Goal: Transaction & Acquisition: Book appointment/travel/reservation

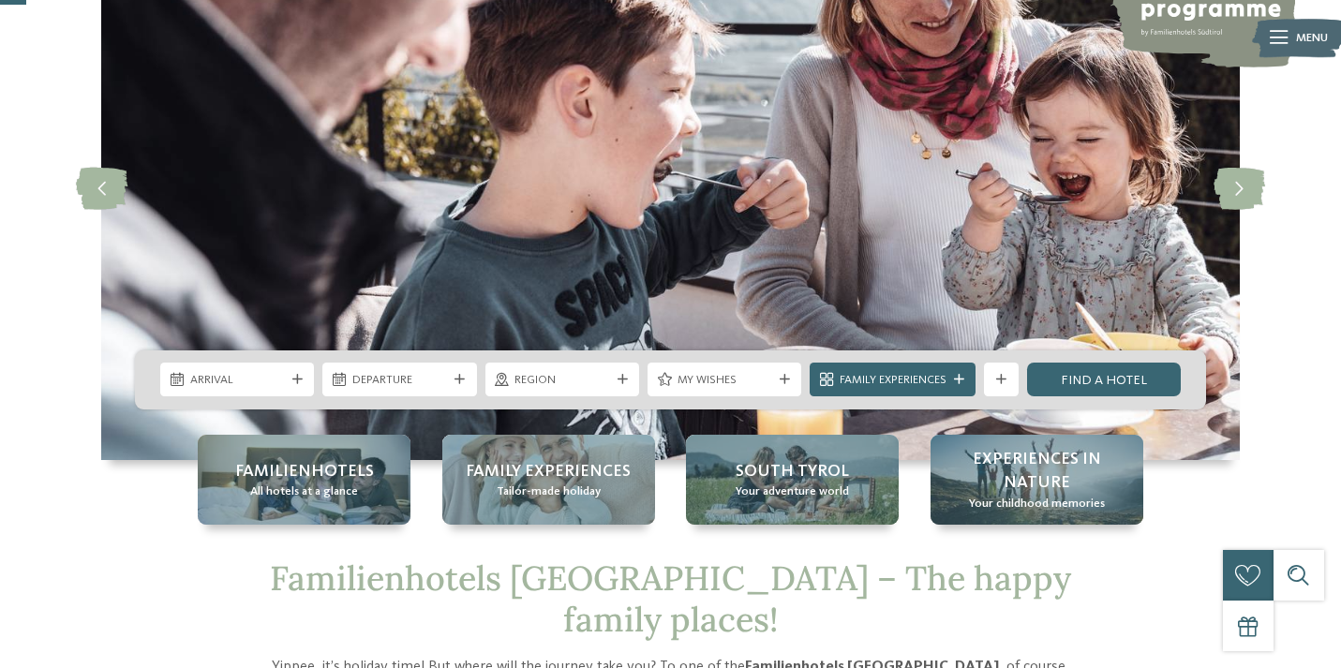
scroll to position [172, 0]
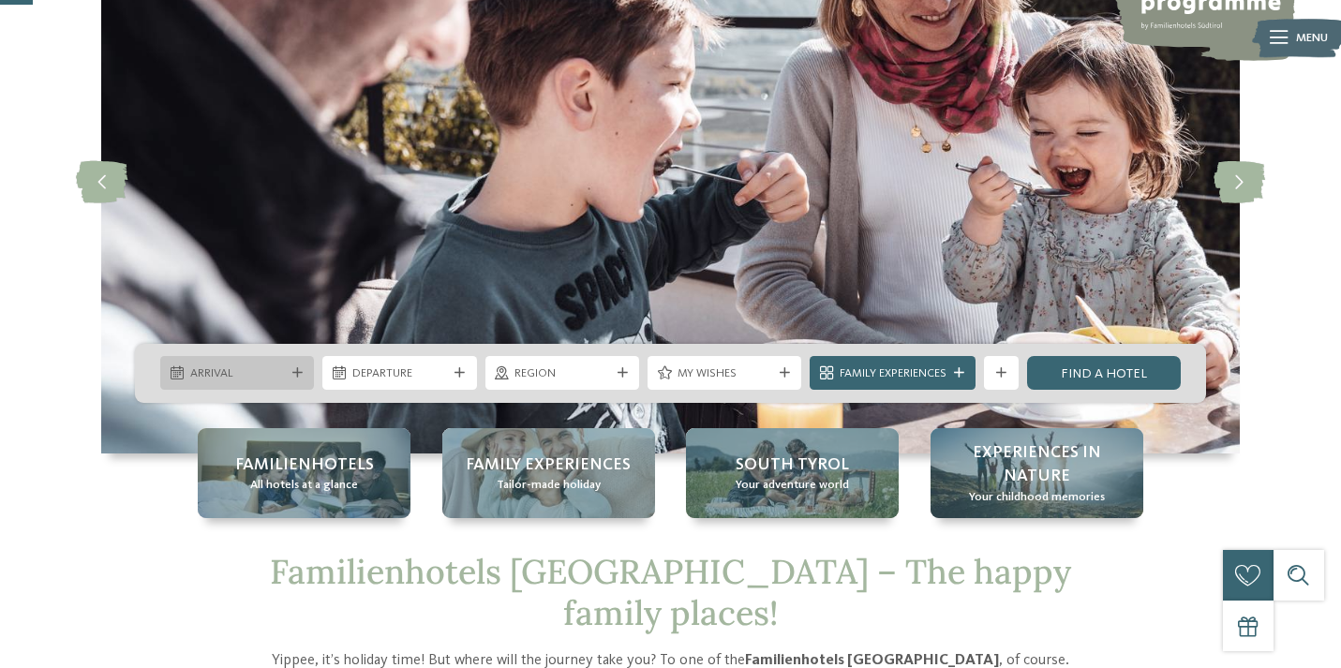
click at [270, 376] on span "Arrival" at bounding box center [237, 373] width 95 height 17
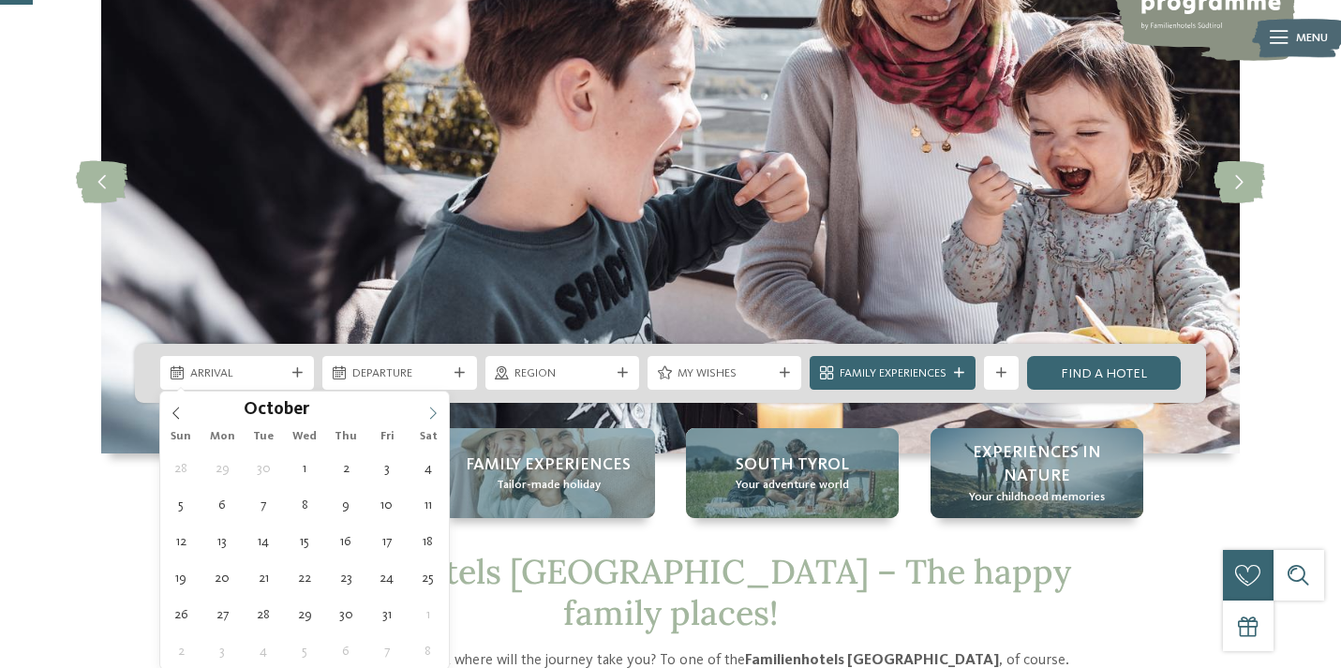
click at [430, 408] on icon at bounding box center [432, 413] width 13 height 13
type input "****"
click at [430, 408] on icon at bounding box center [432, 413] width 13 height 13
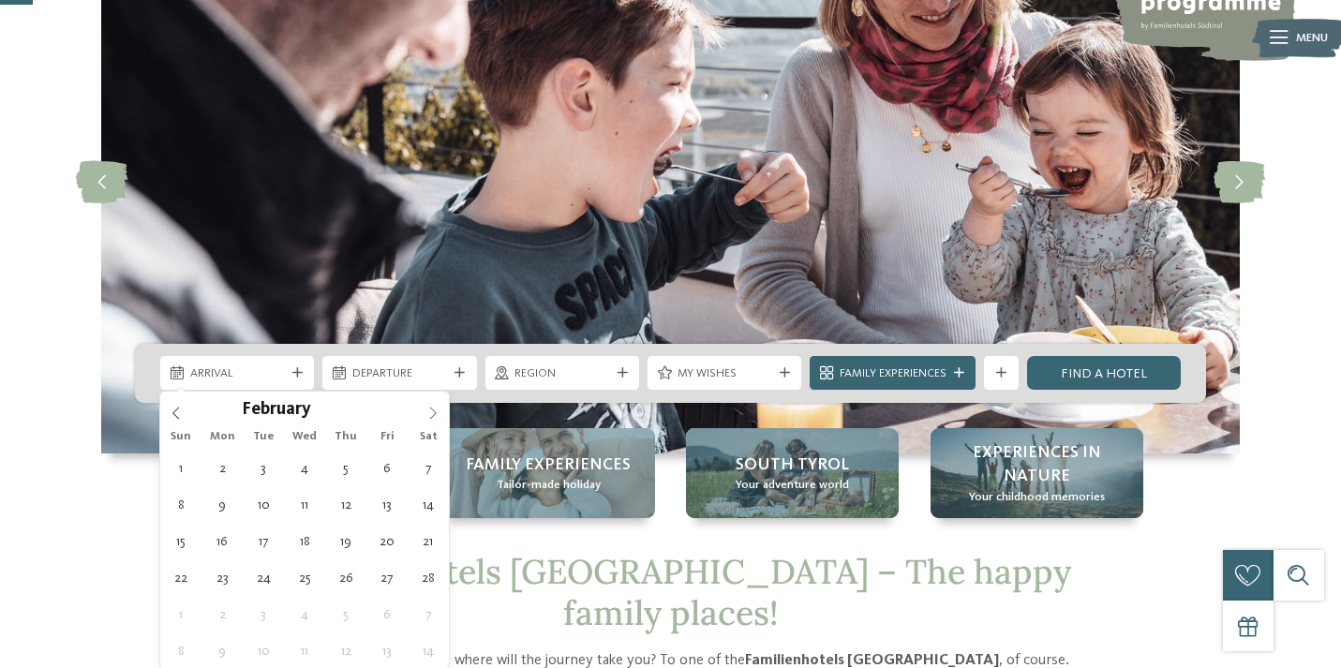
click at [430, 408] on icon at bounding box center [432, 413] width 13 height 13
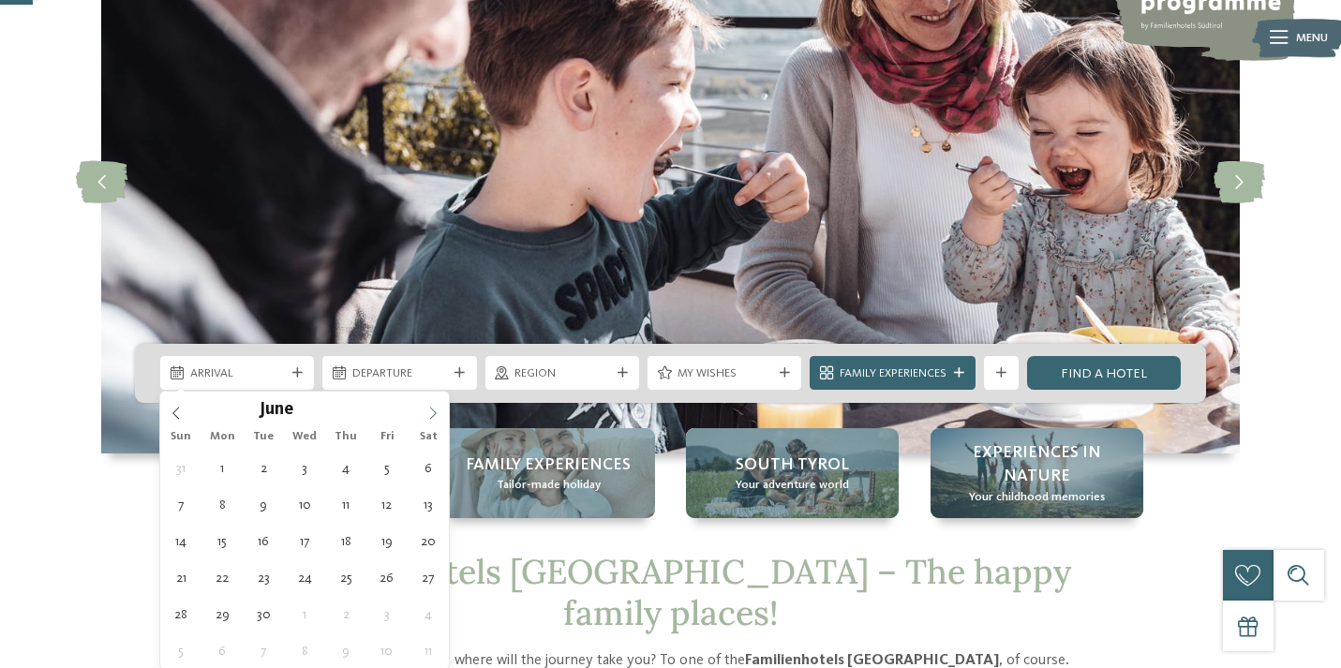
click at [430, 408] on icon at bounding box center [432, 413] width 13 height 13
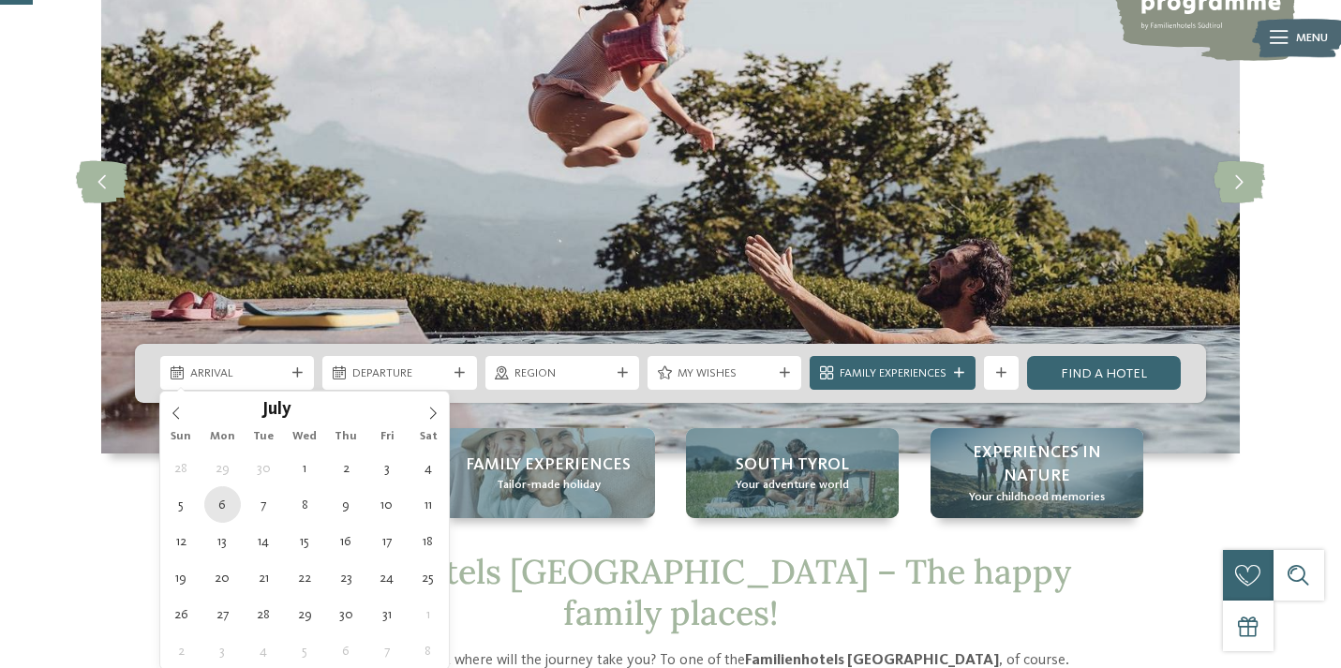
type div "06.07.2026"
type input "****"
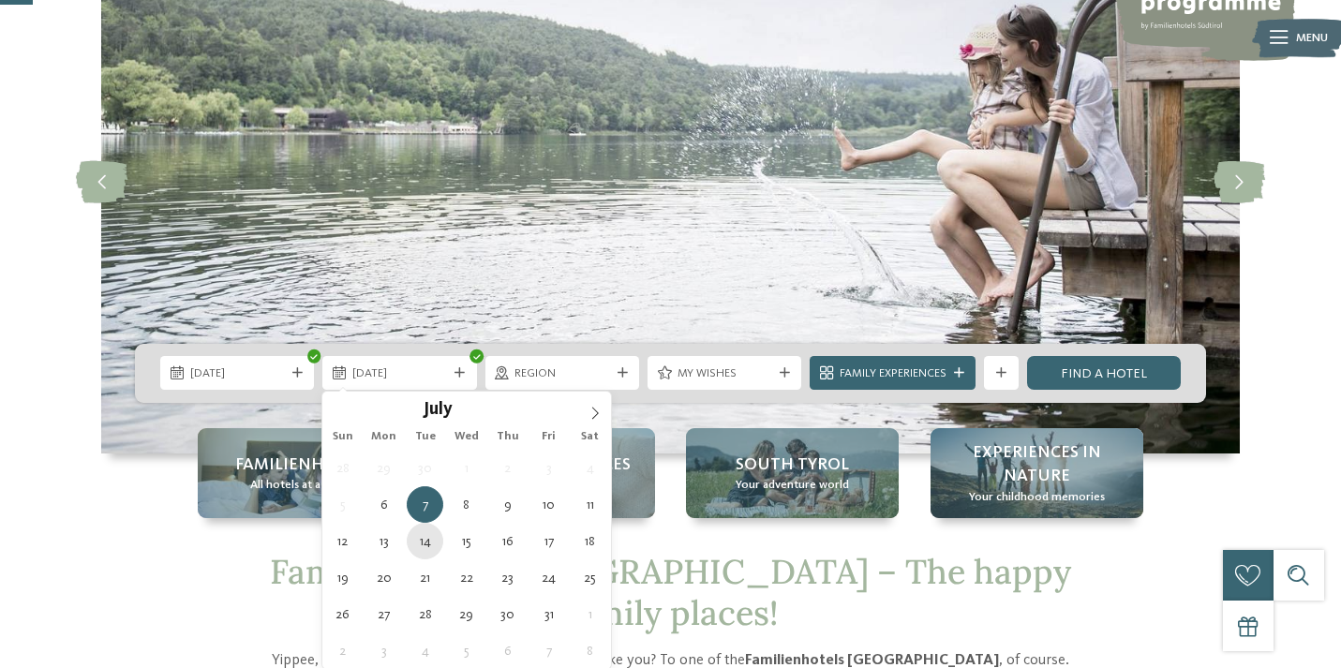
type div "14.07.2026"
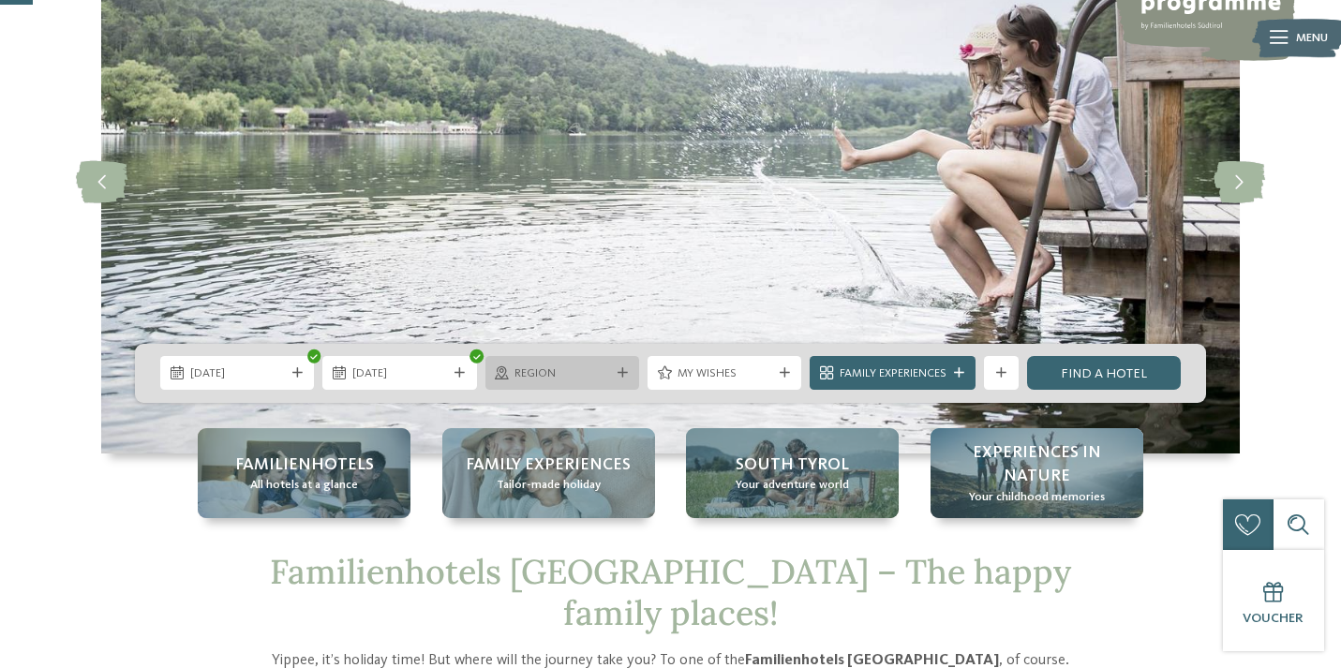
click at [599, 373] on span "Region" at bounding box center [561, 373] width 95 height 17
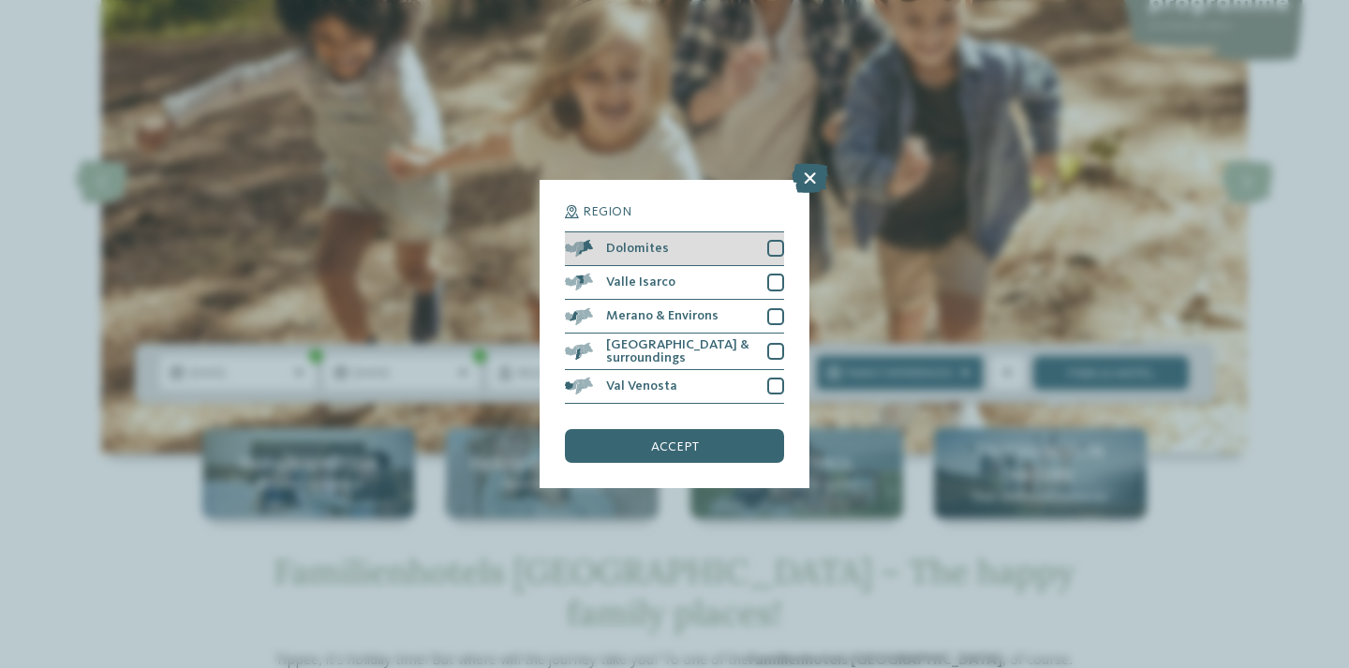
click at [779, 240] on div at bounding box center [775, 248] width 17 height 17
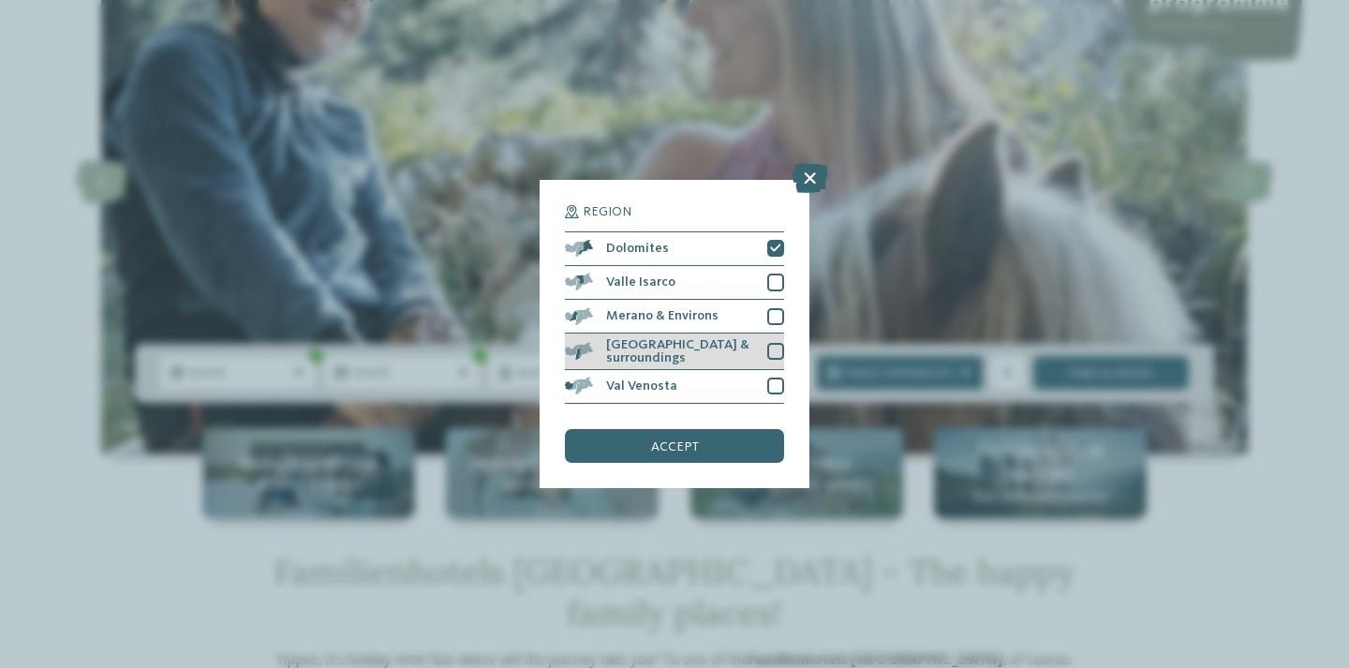
click at [778, 343] on div at bounding box center [775, 351] width 17 height 17
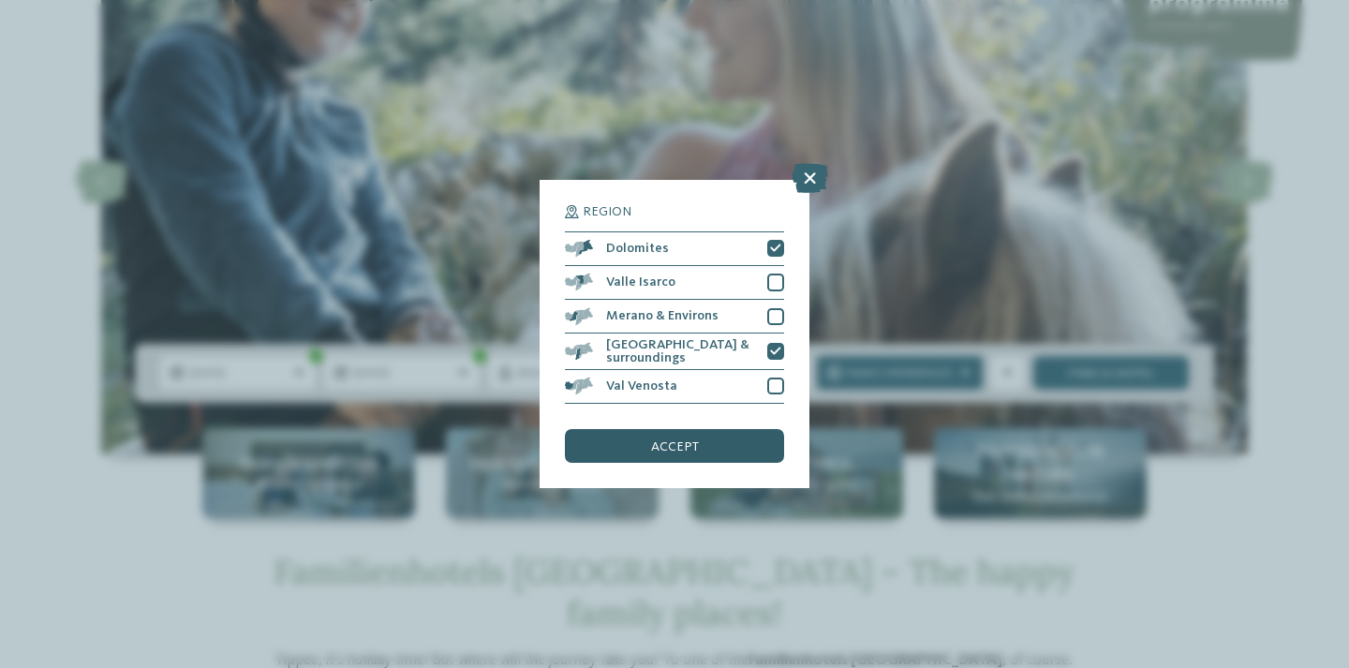
click at [678, 440] on span "accept" at bounding box center [675, 446] width 48 height 13
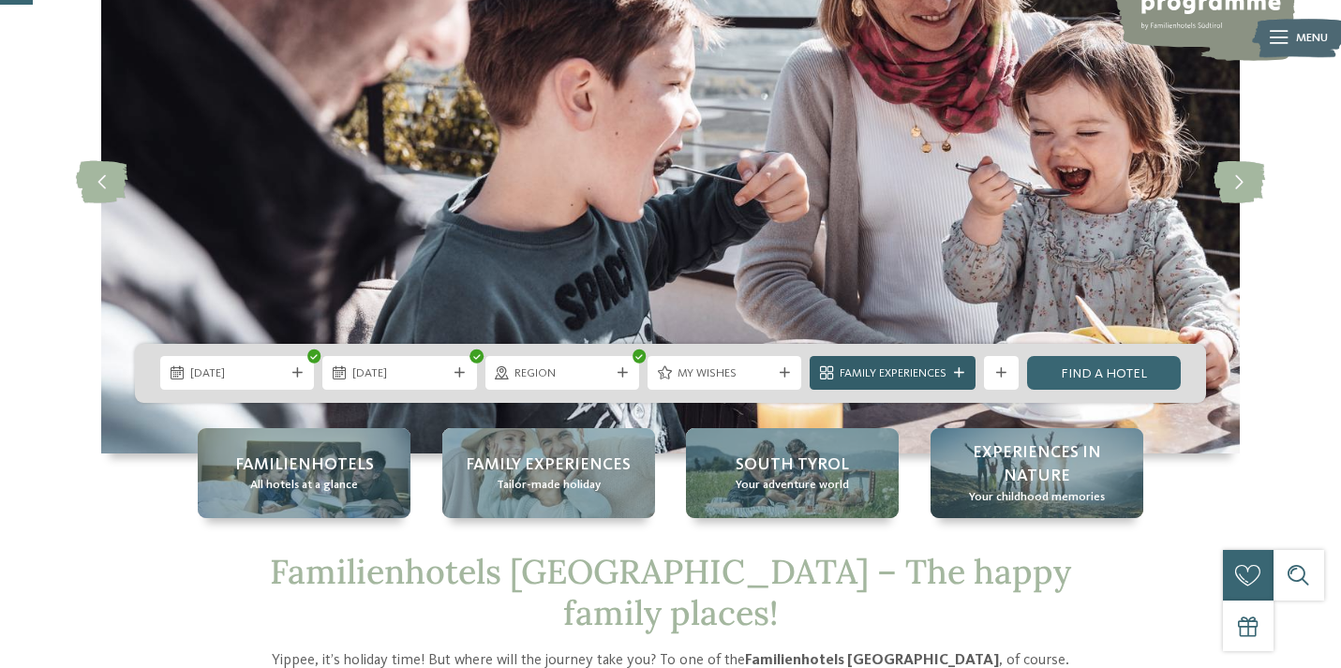
click at [901, 372] on span "Family Experiences" at bounding box center [893, 373] width 107 height 17
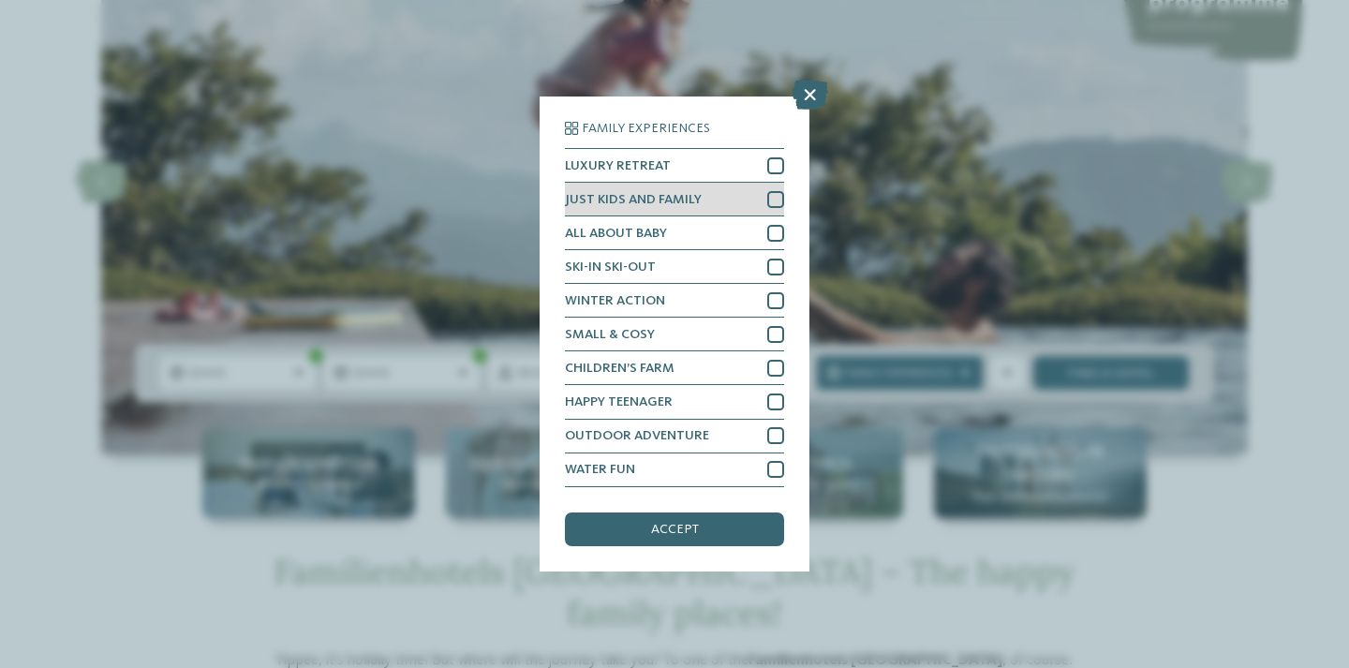
click at [773, 191] on div at bounding box center [775, 199] width 17 height 17
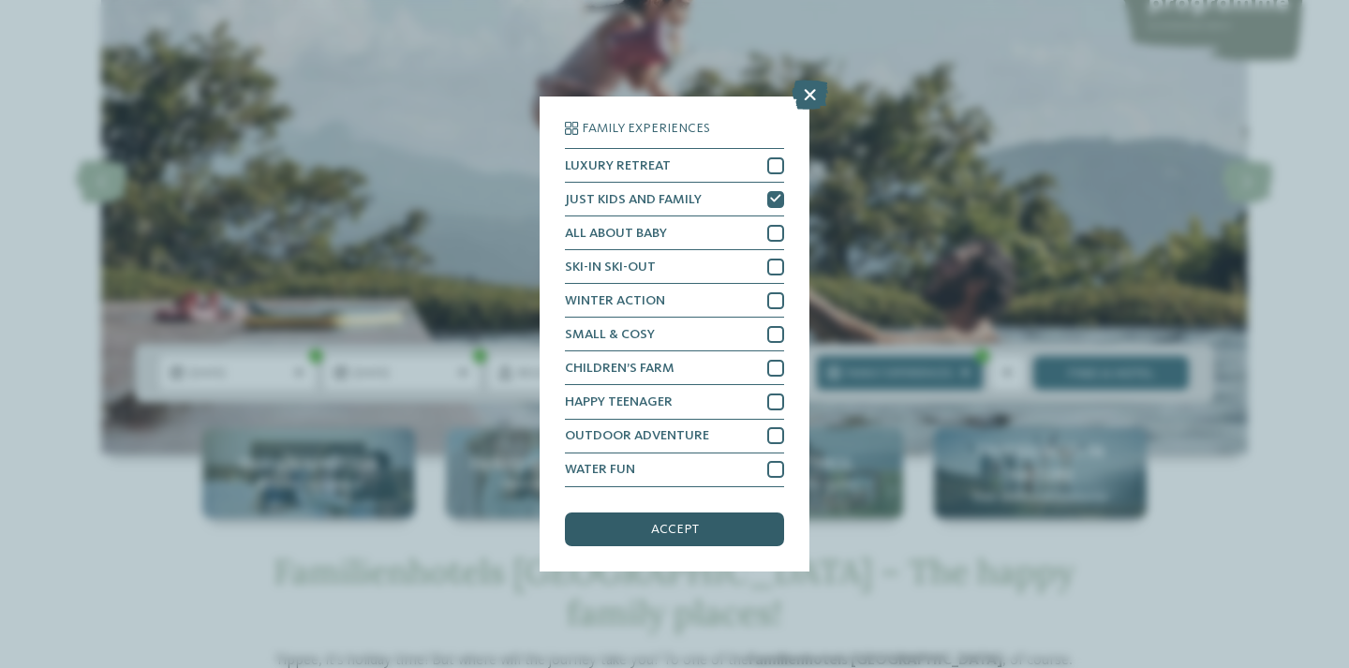
click at [691, 523] on span "accept" at bounding box center [675, 529] width 48 height 13
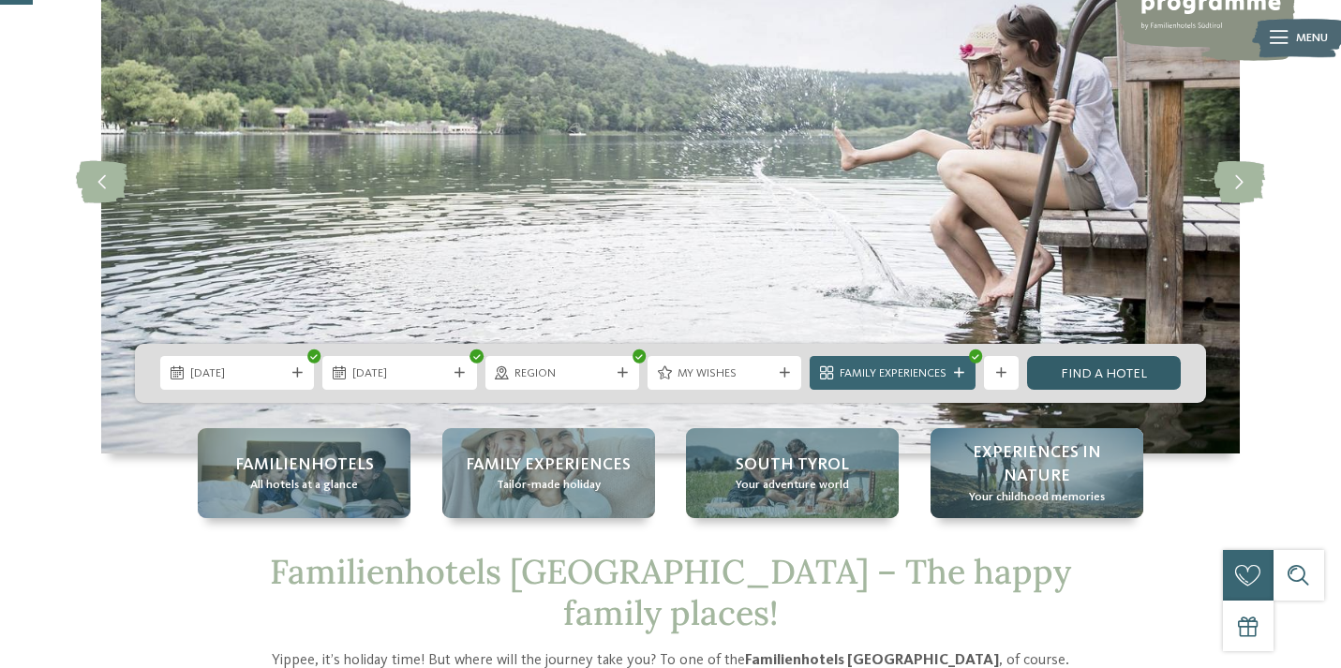
click at [1111, 380] on link "Find a hotel" at bounding box center [1104, 373] width 154 height 34
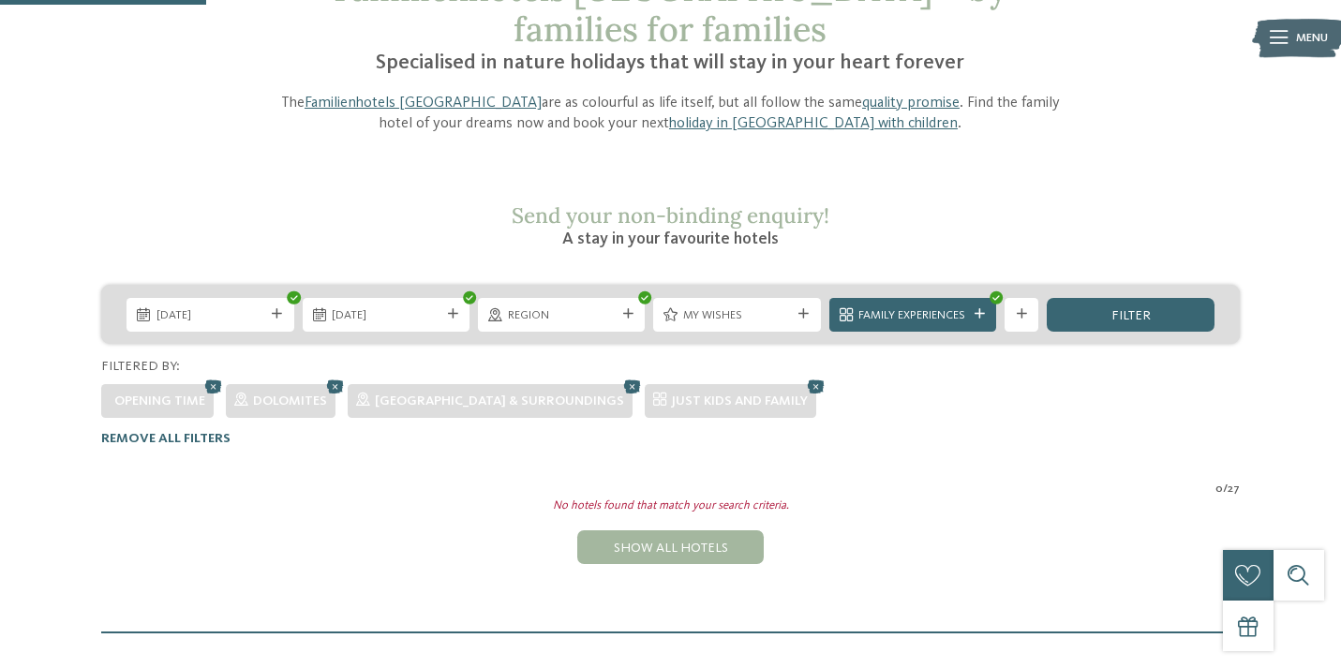
scroll to position [102, 0]
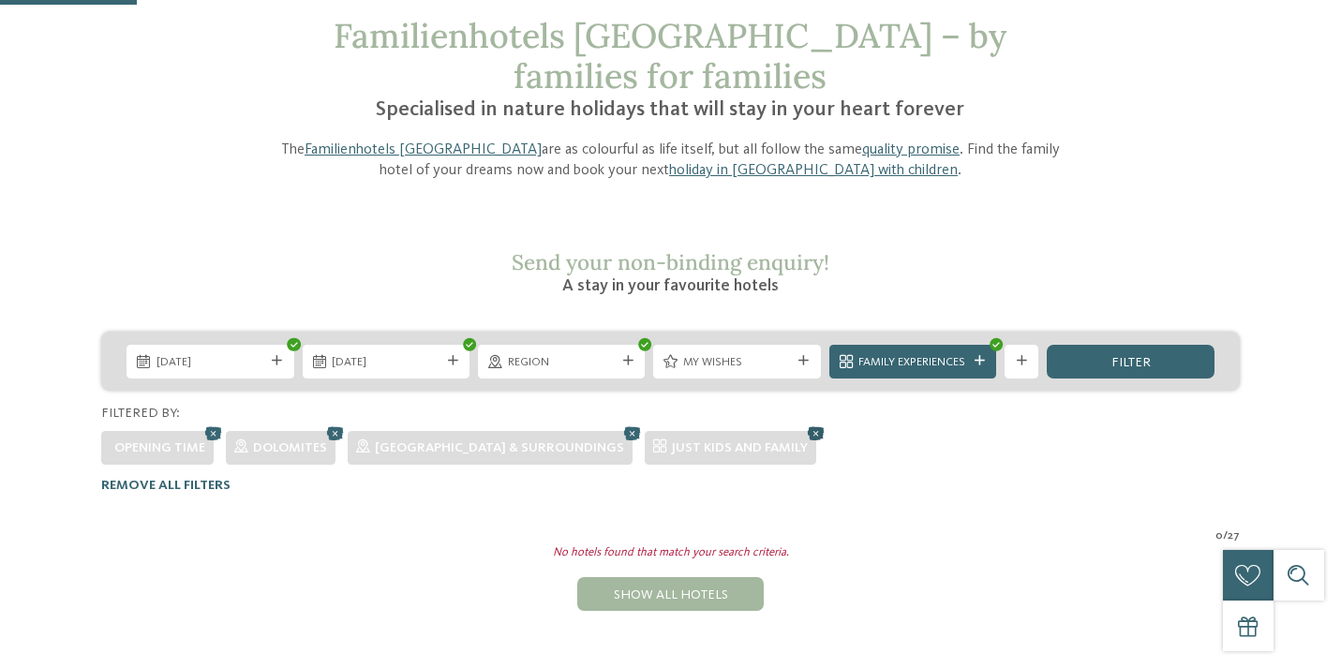
click at [803, 422] on icon at bounding box center [815, 433] width 25 height 22
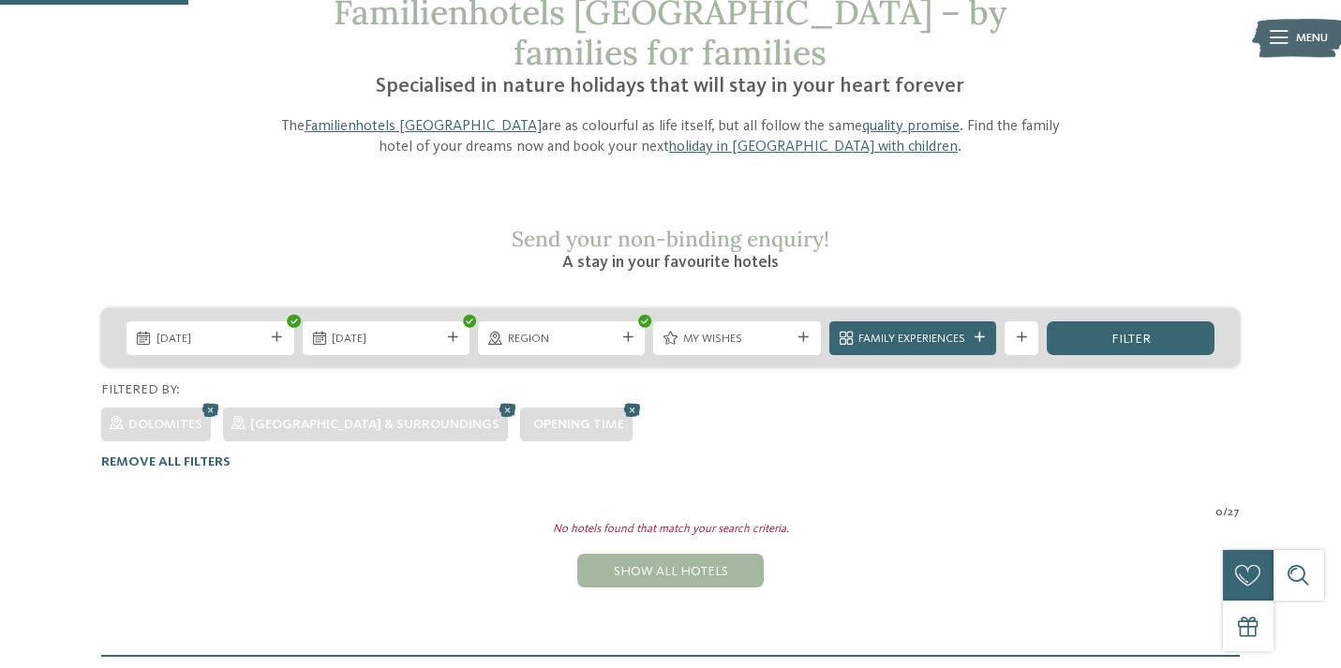
scroll to position [119, 0]
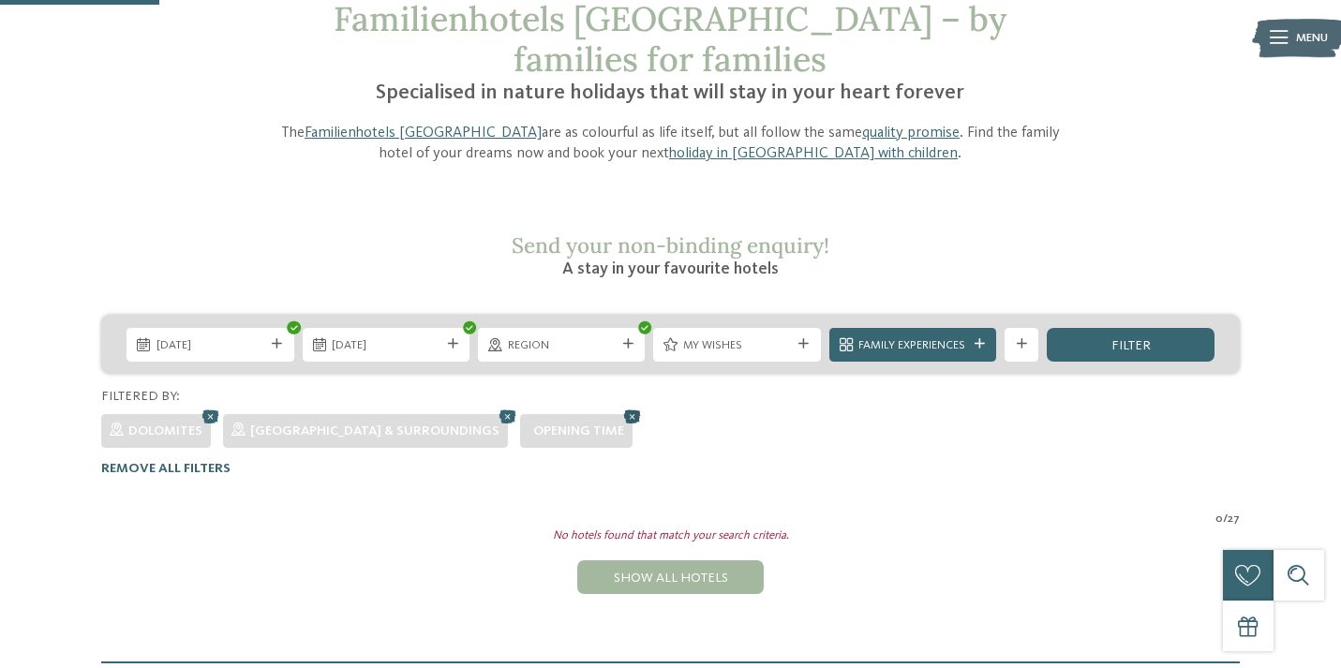
click at [619, 405] on icon at bounding box center [631, 416] width 25 height 22
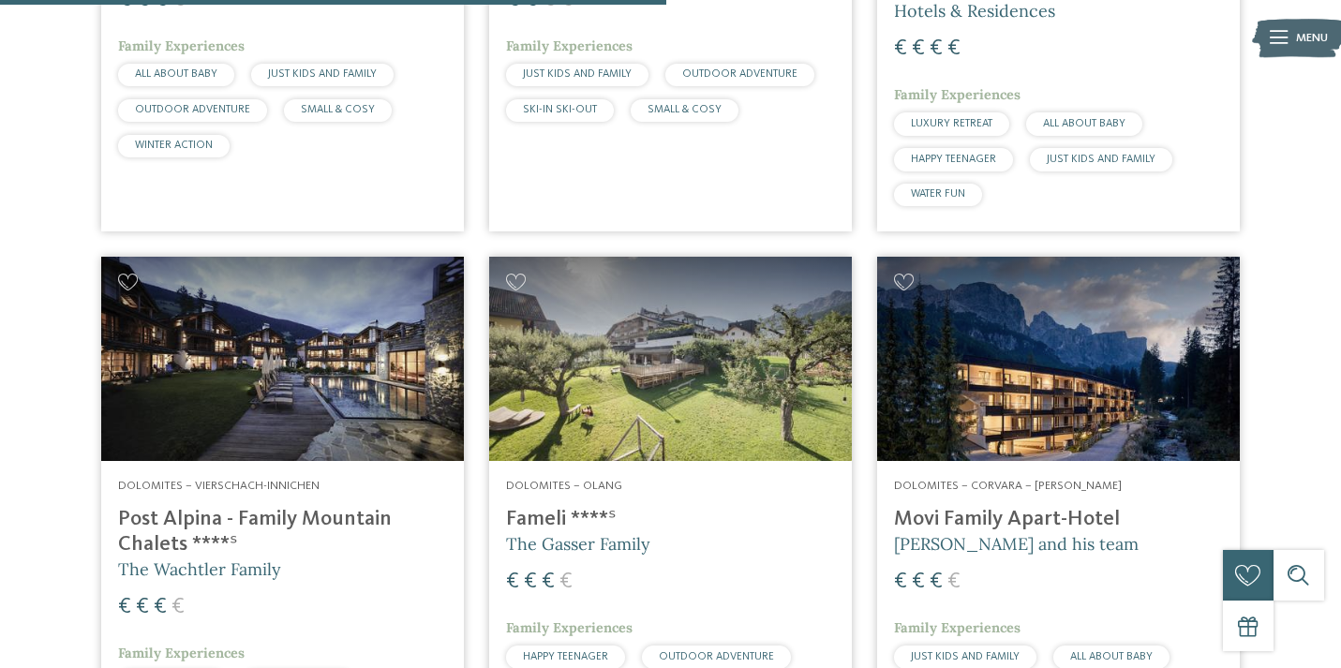
scroll to position [1555, 0]
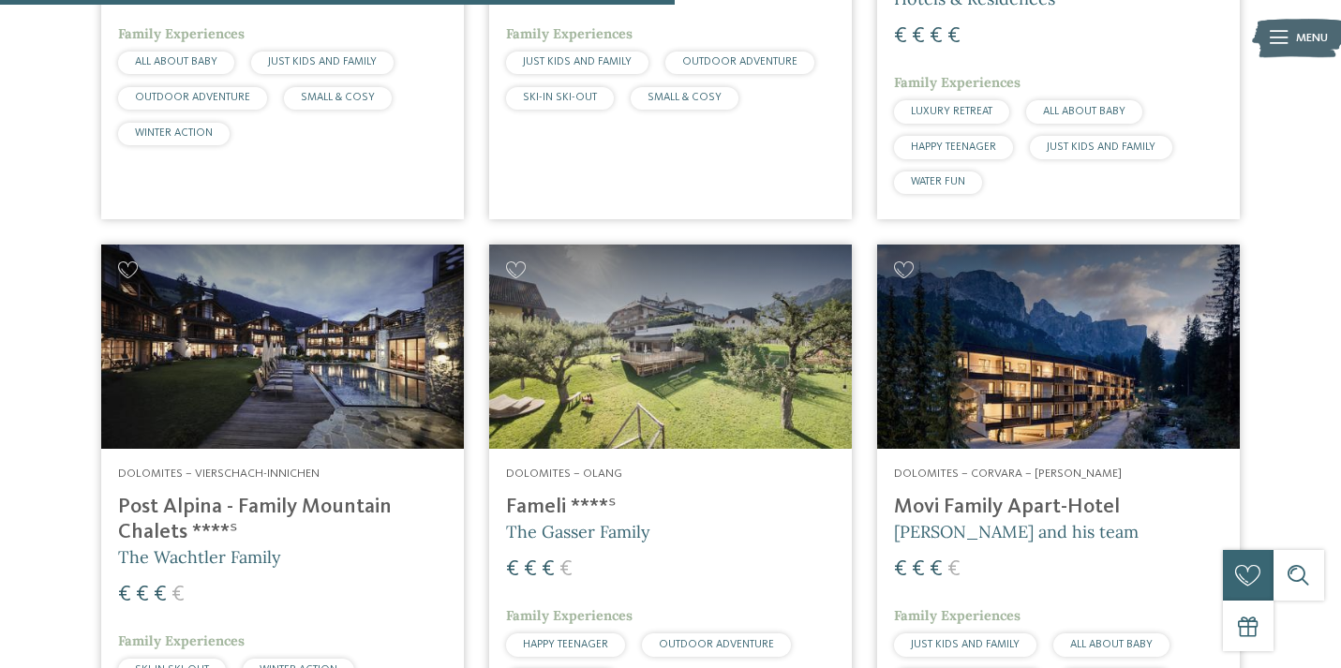
click at [243, 495] on h4 "Post Alpina - Family Mountain Chalets ****ˢ" at bounding box center [282, 520] width 329 height 51
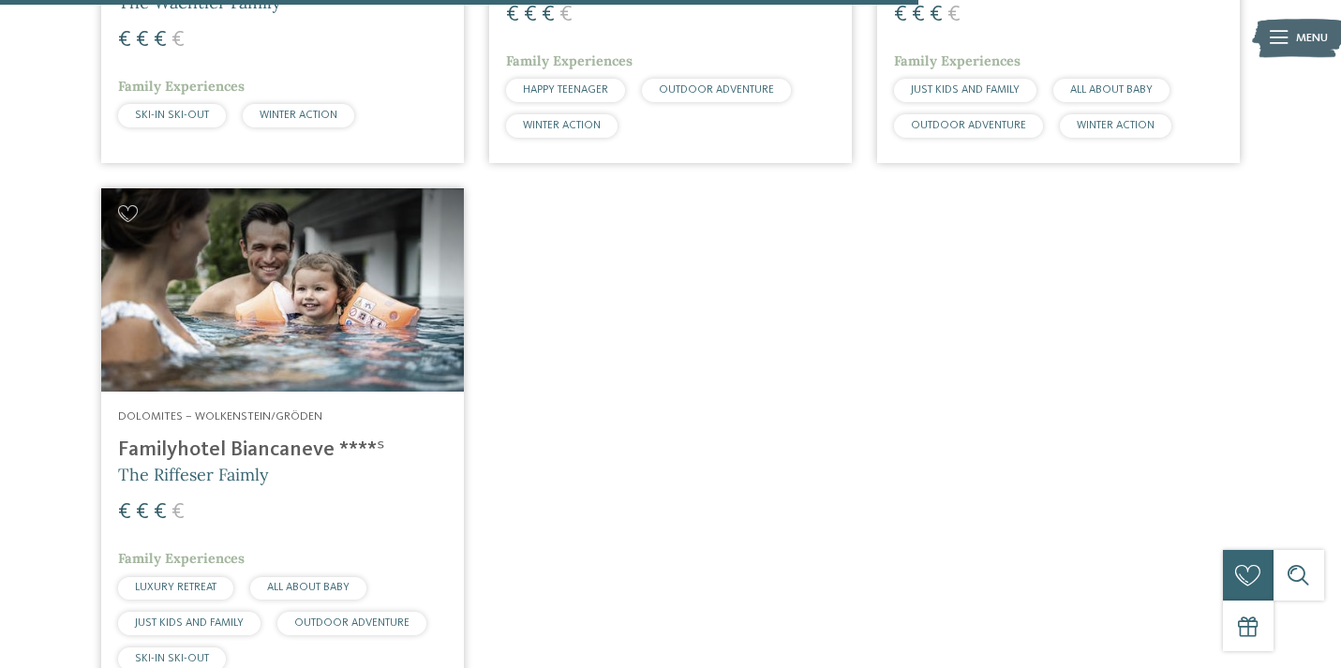
scroll to position [2115, 0]
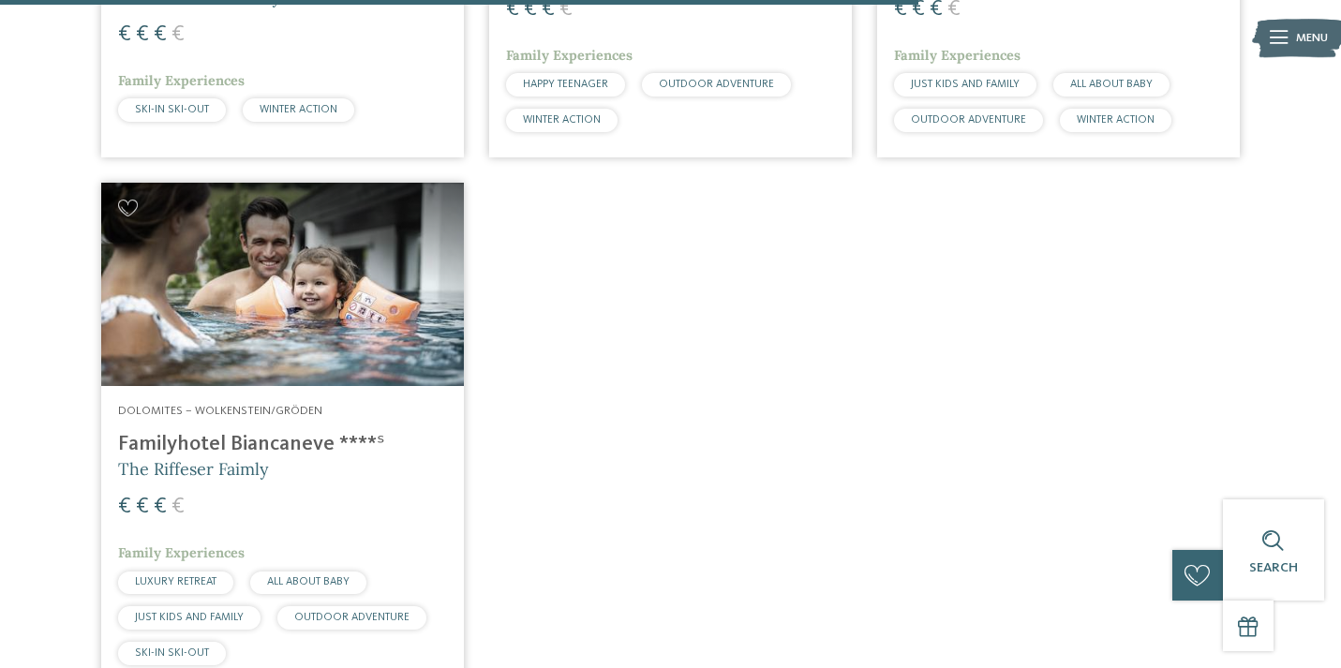
click at [281, 282] on img at bounding box center [282, 285] width 363 height 204
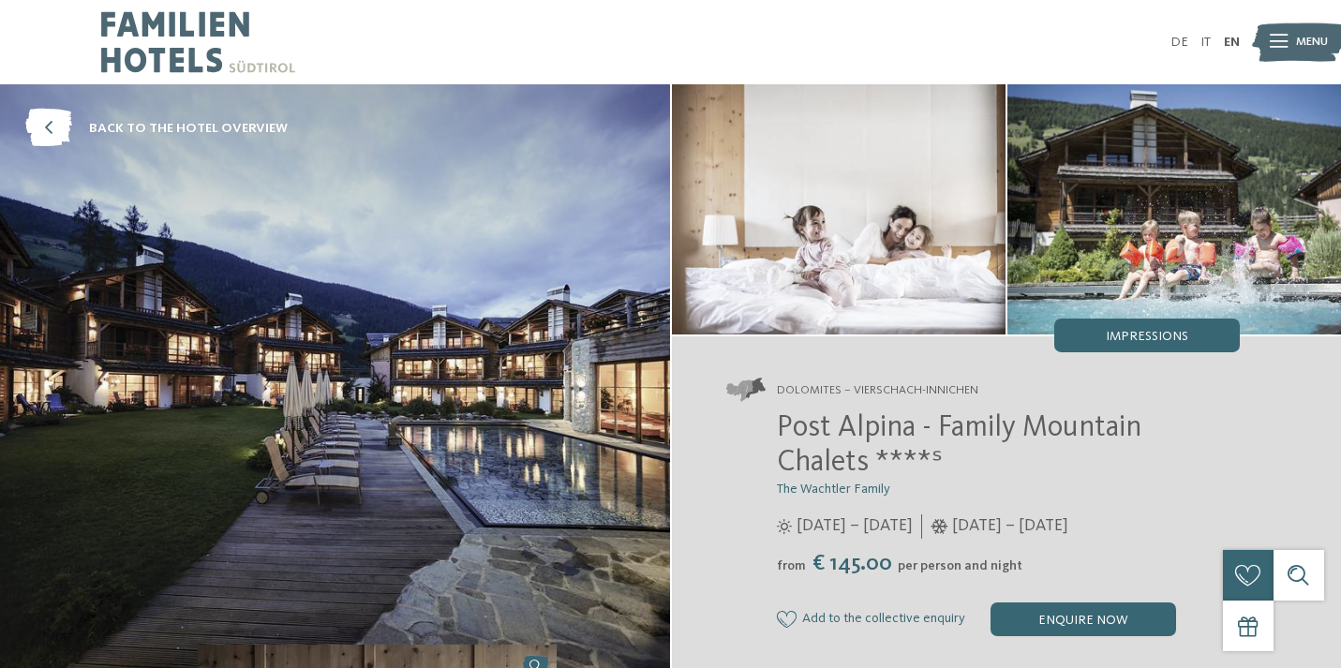
click at [379, 350] on img at bounding box center [335, 381] width 670 height 594
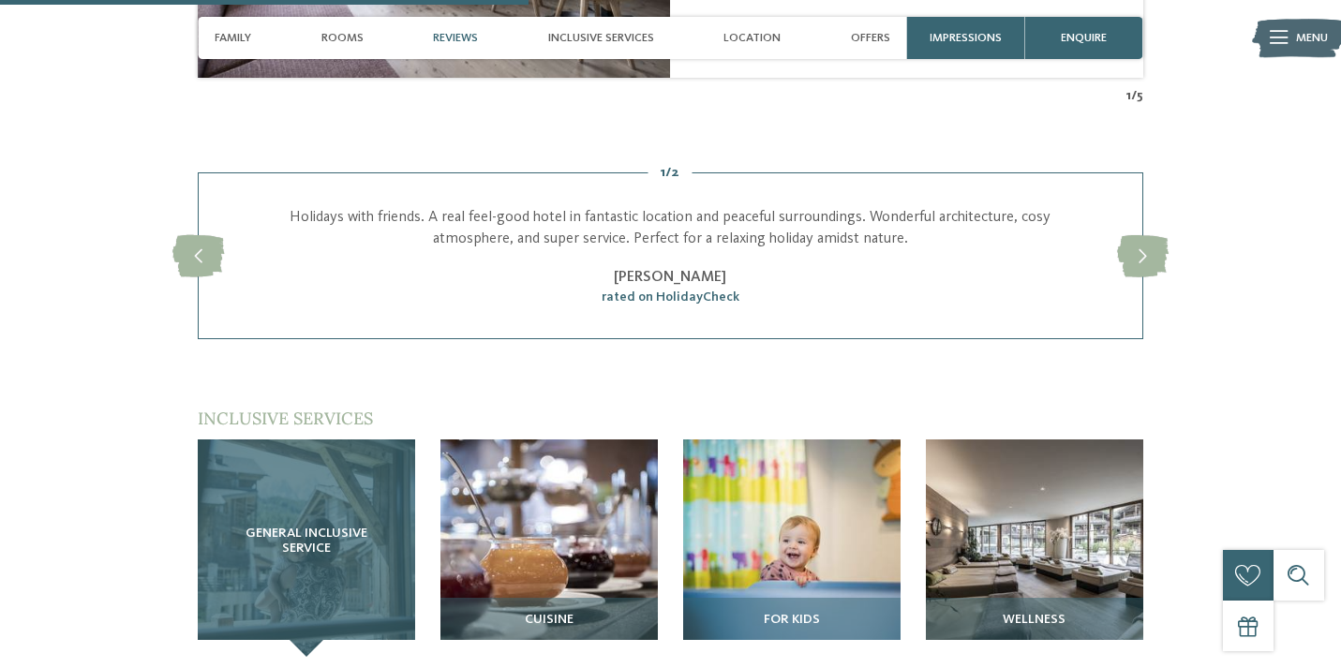
scroll to position [2180, 0]
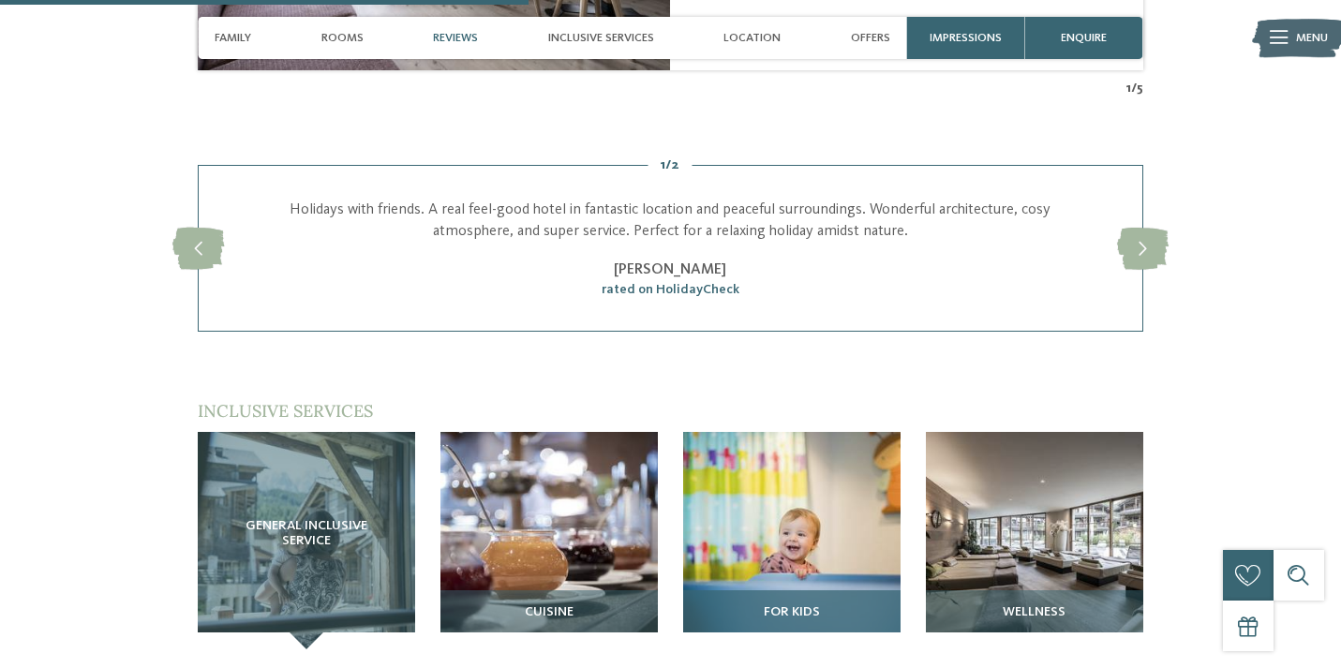
click at [848, 454] on img at bounding box center [791, 540] width 217 height 217
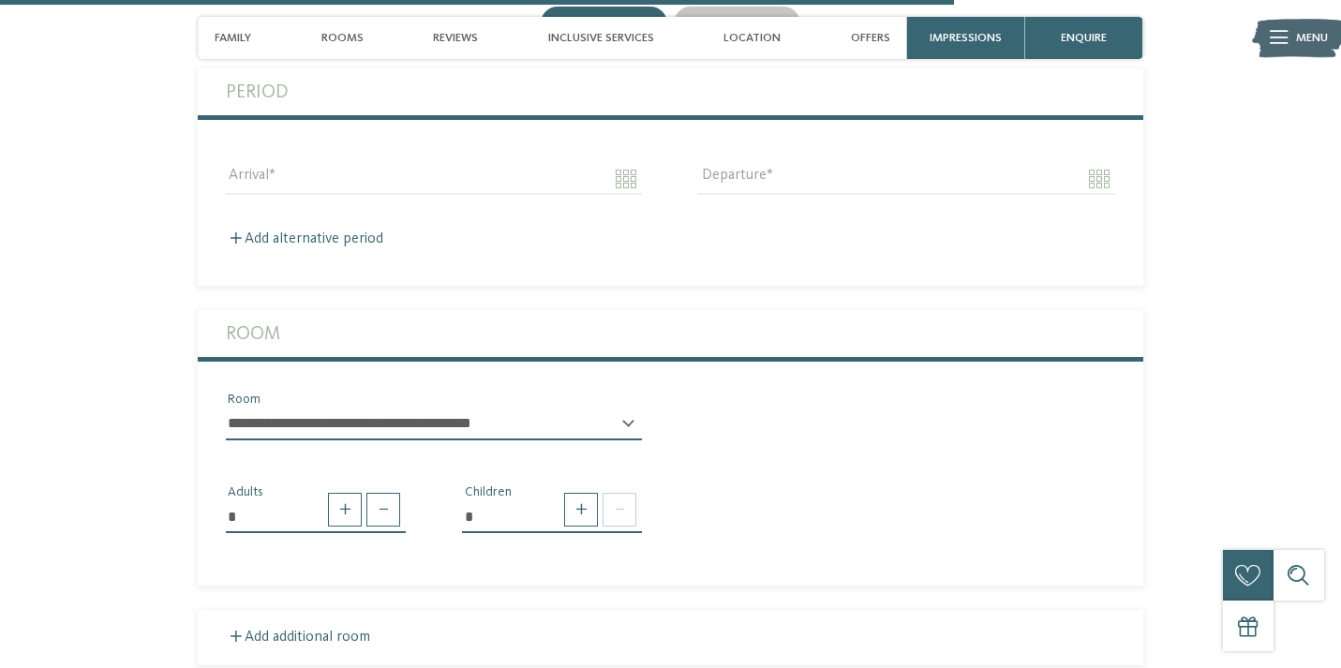
scroll to position [3964, 0]
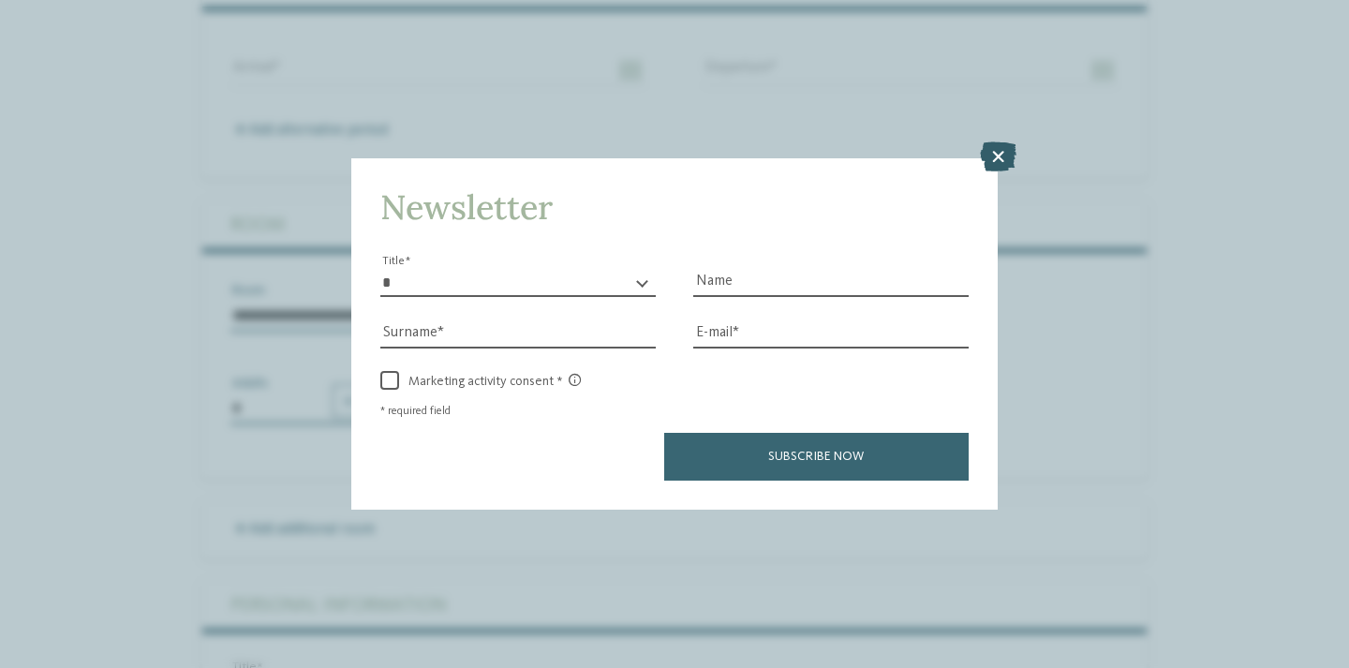
click at [1004, 141] on icon at bounding box center [998, 156] width 37 height 30
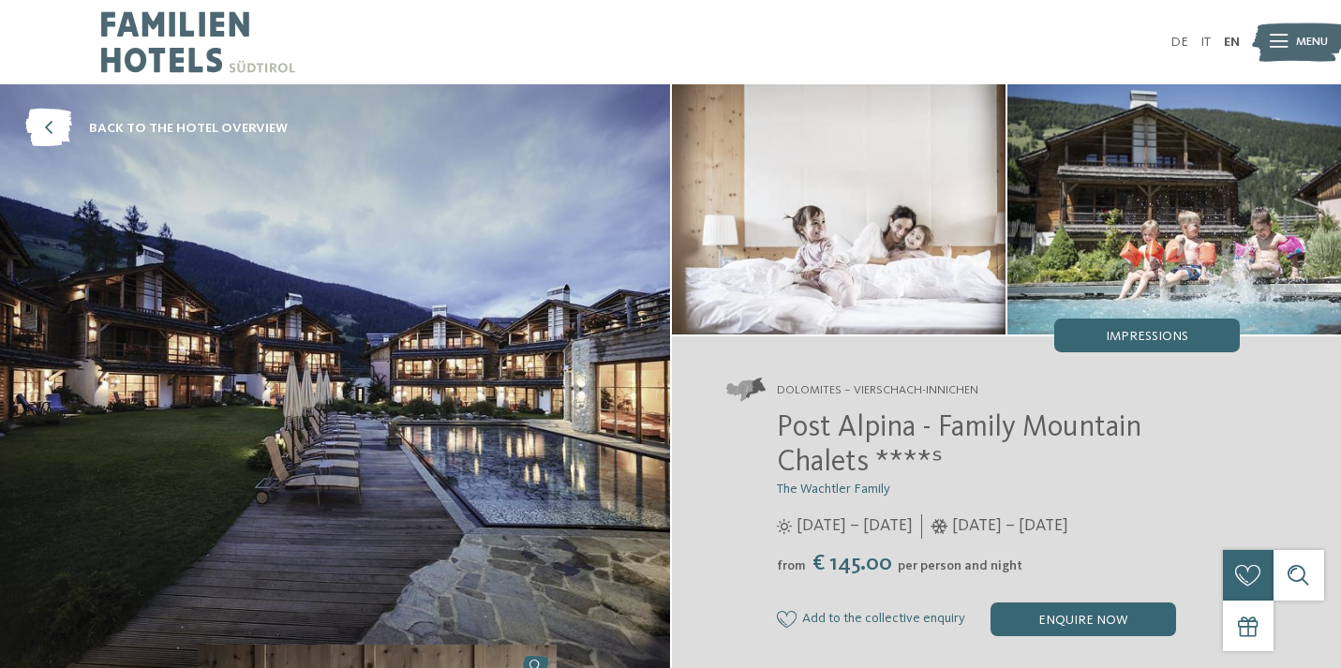
scroll to position [0, 0]
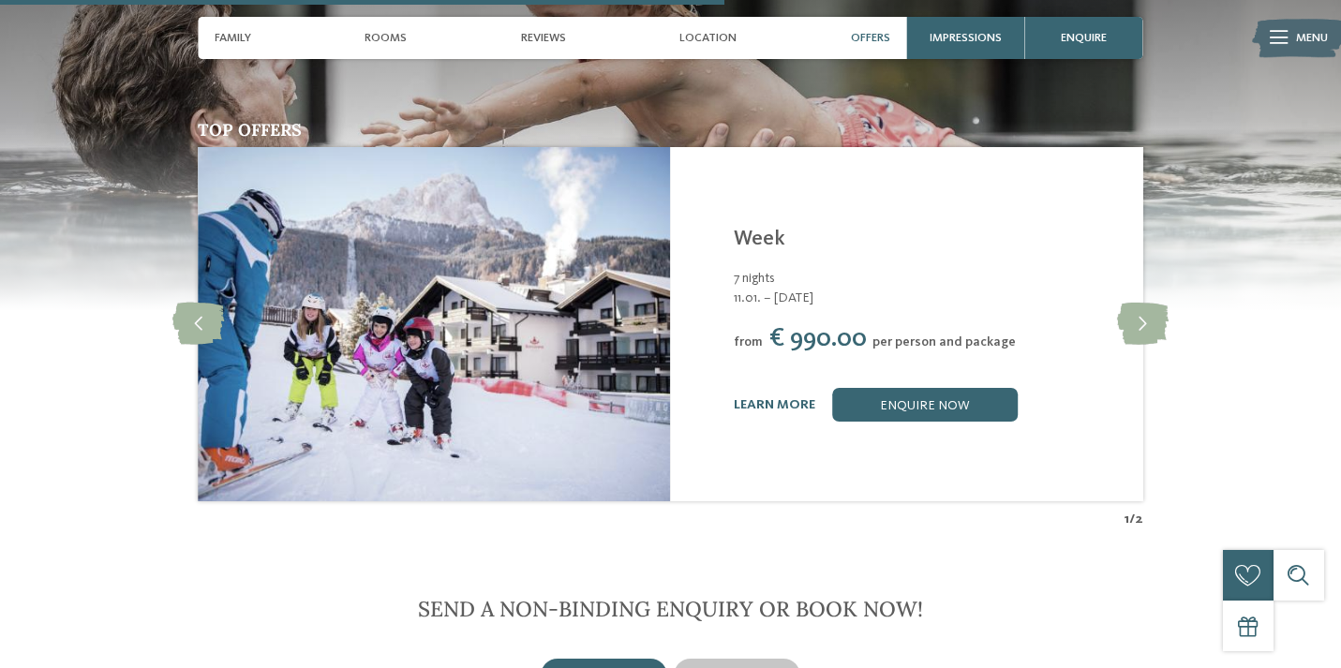
scroll to position [2476, 0]
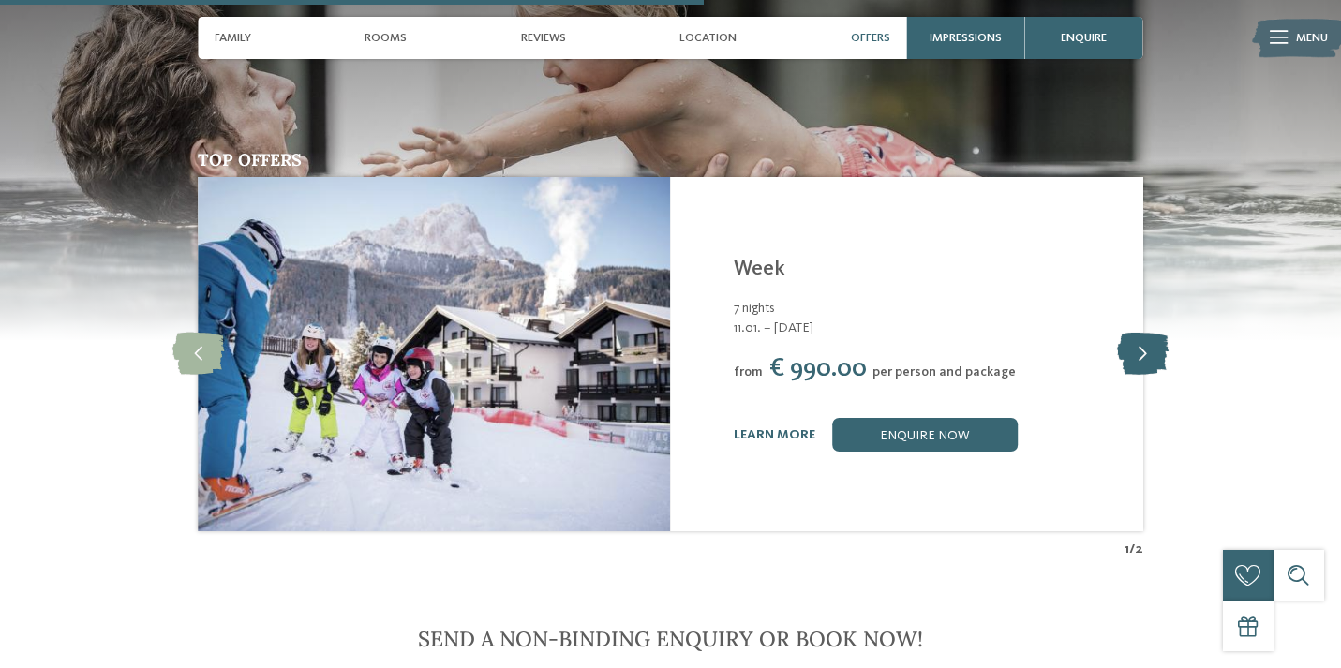
click at [1141, 342] on icon at bounding box center [1143, 355] width 52 height 42
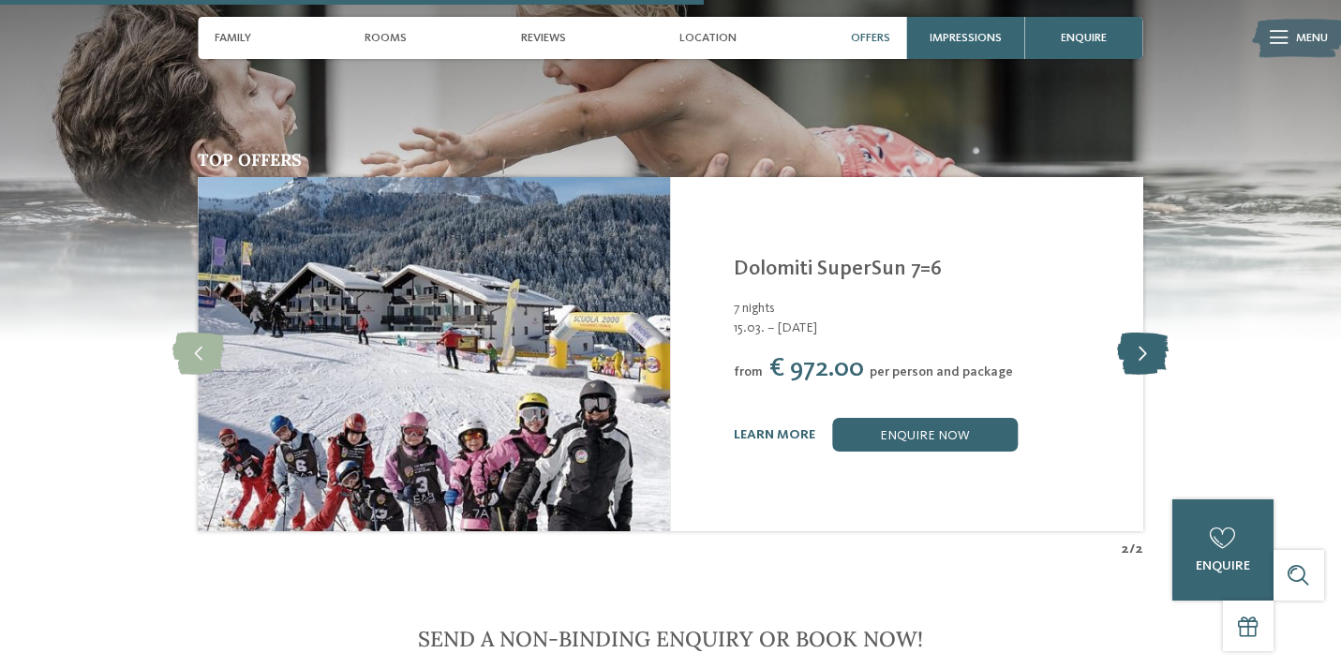
click at [1141, 339] on icon at bounding box center [1143, 355] width 52 height 42
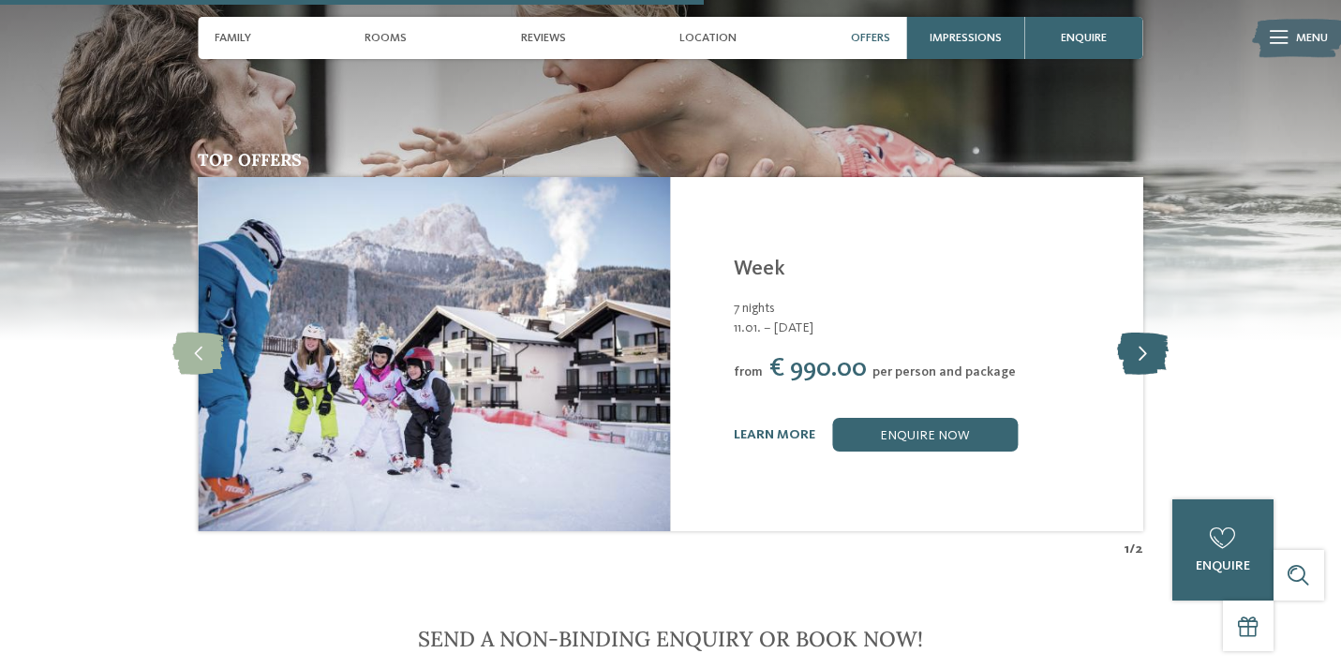
click at [1141, 339] on icon at bounding box center [1143, 355] width 52 height 42
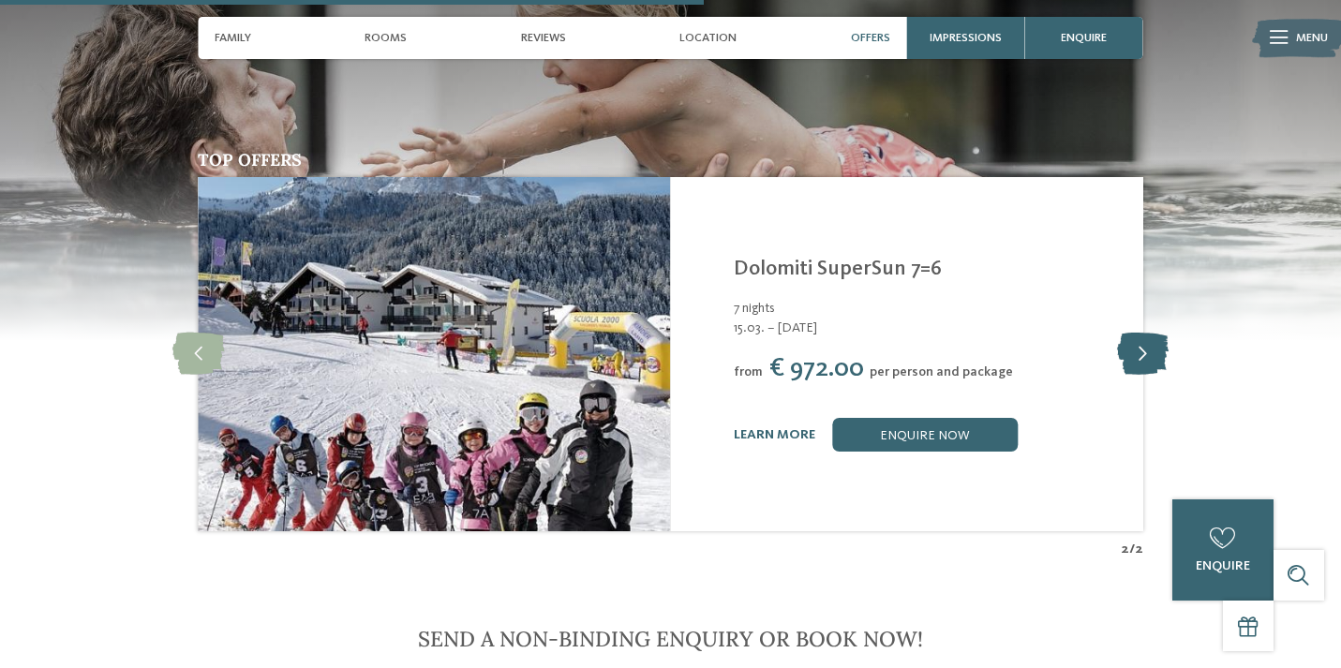
click at [1141, 335] on icon at bounding box center [1143, 355] width 52 height 42
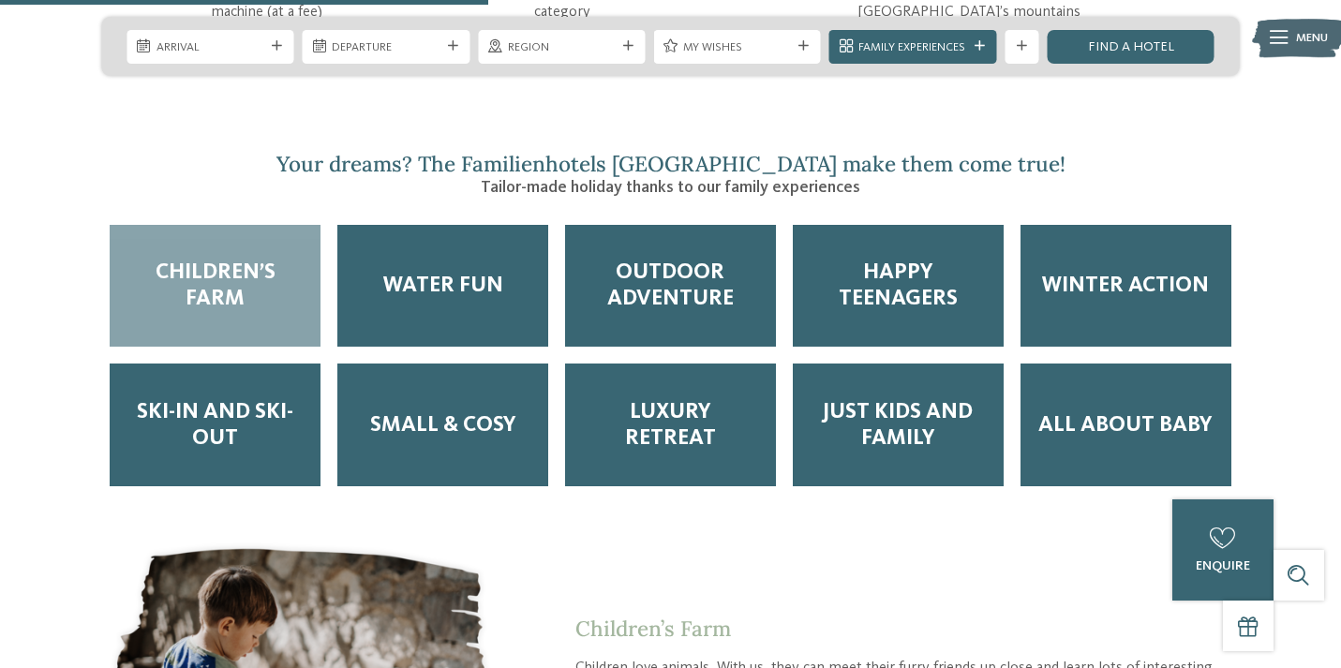
scroll to position [2778, 0]
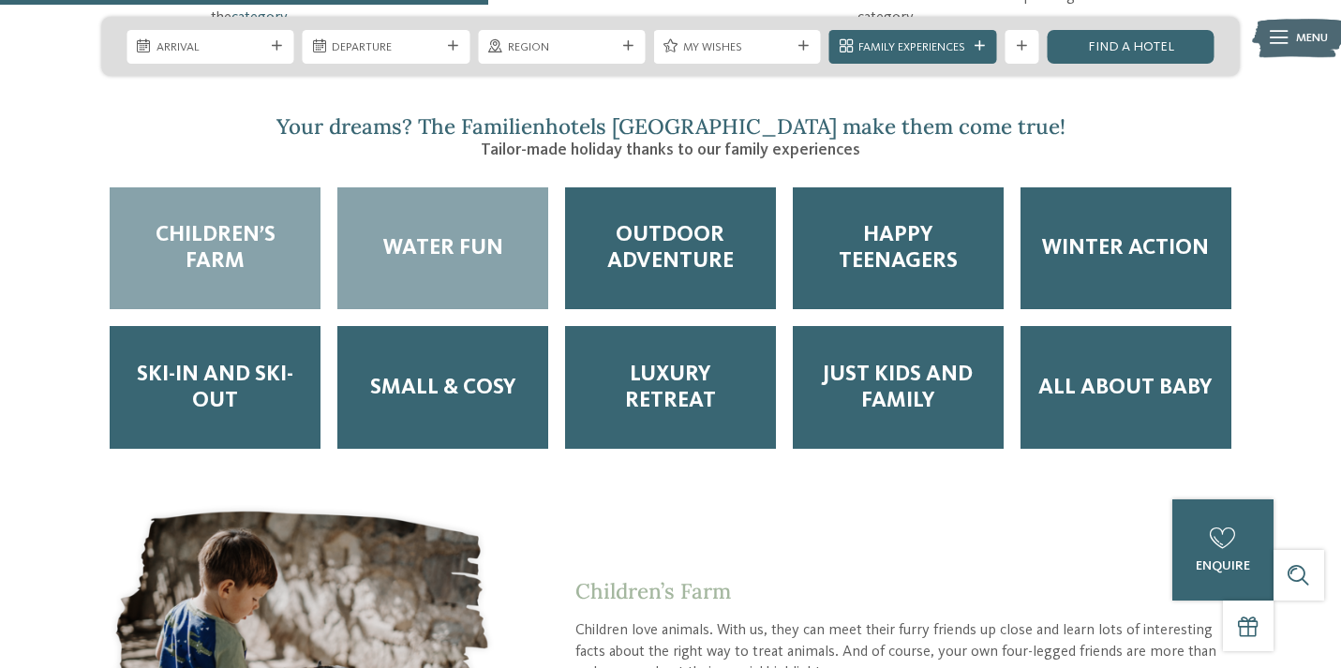
click at [424, 235] on span "Water Fun" at bounding box center [443, 248] width 120 height 26
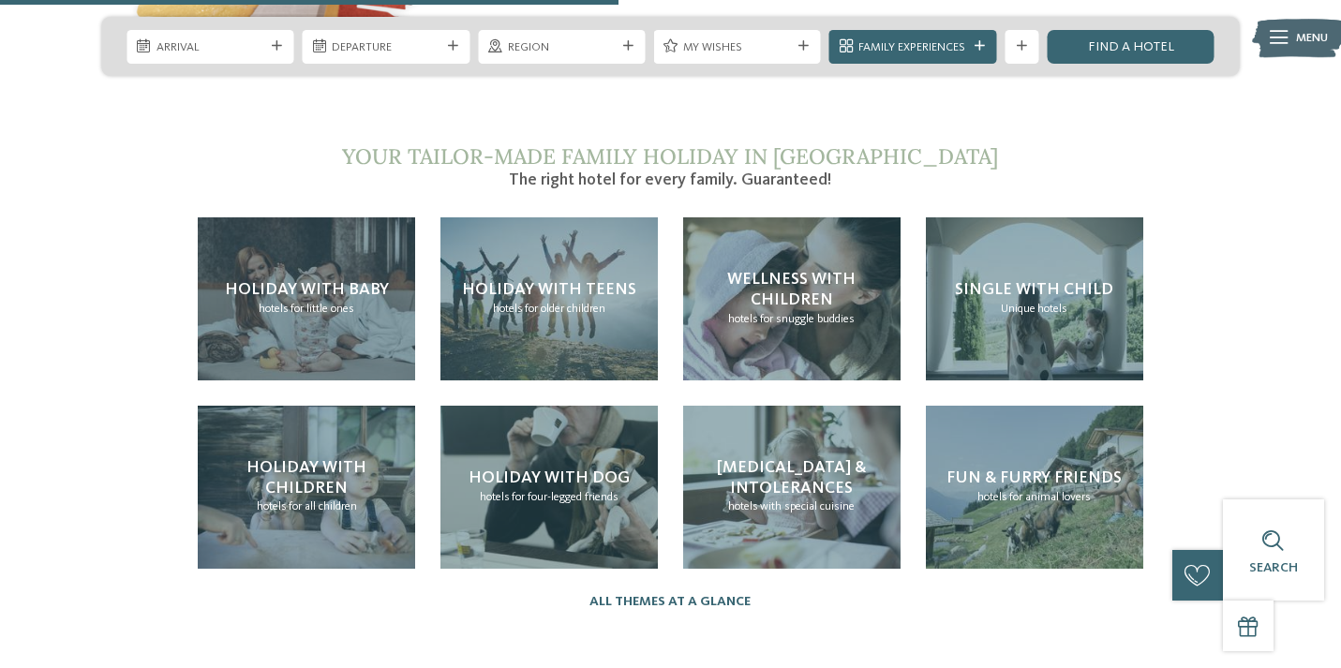
scroll to position [3575, 0]
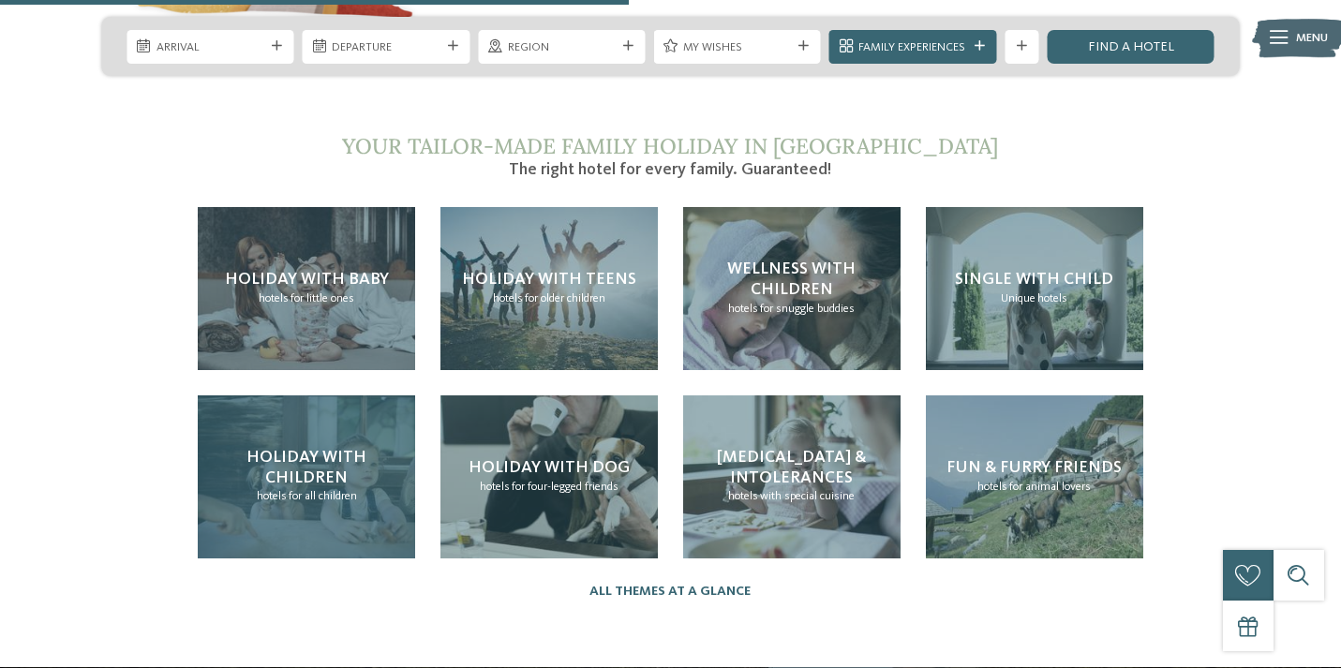
click at [360, 448] on h4 "Holiday with children" at bounding box center [307, 468] width 184 height 40
